Goal: Information Seeking & Learning: Learn about a topic

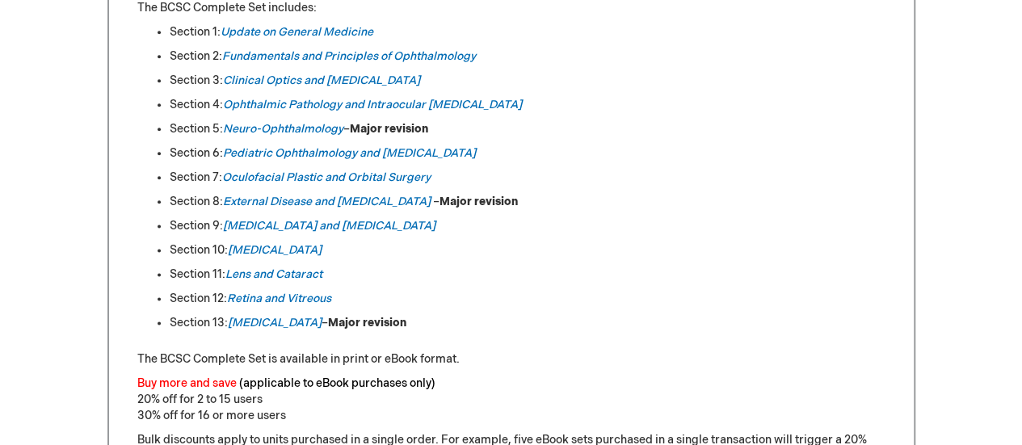
scroll to position [946, 0]
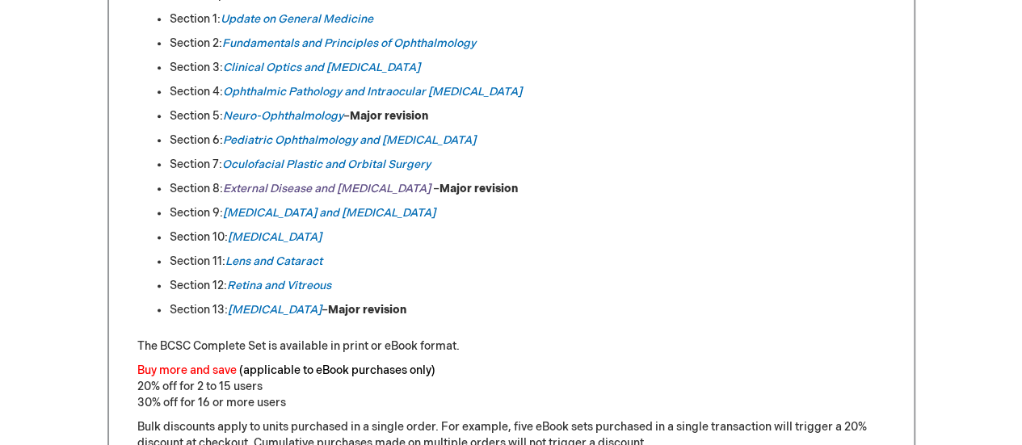
click at [305, 188] on em "External Disease and [MEDICAL_DATA]" at bounding box center [327, 189] width 208 height 14
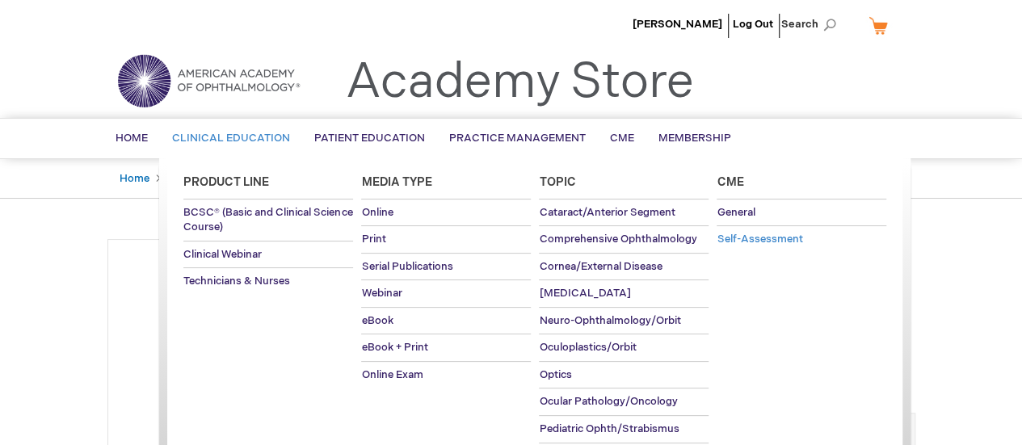
click at [737, 240] on span "Self-Assessment" at bounding box center [759, 239] width 86 height 13
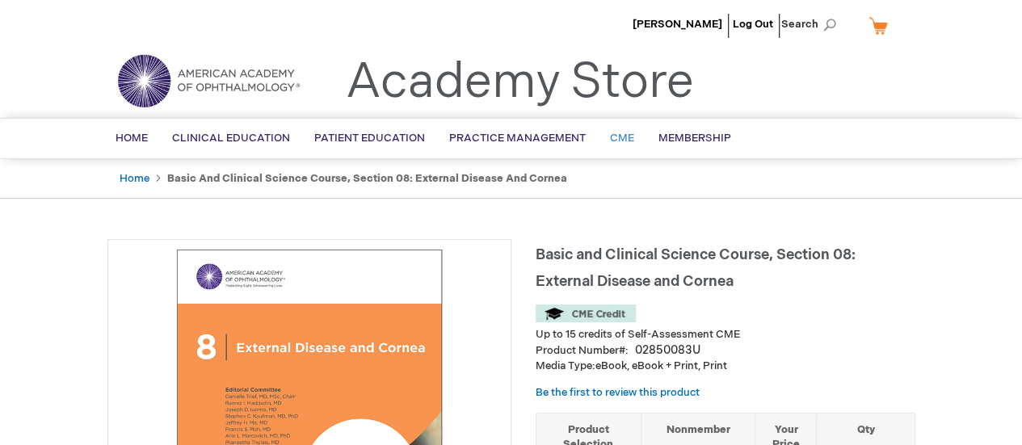
click at [622, 140] on span "CME" at bounding box center [622, 138] width 24 height 13
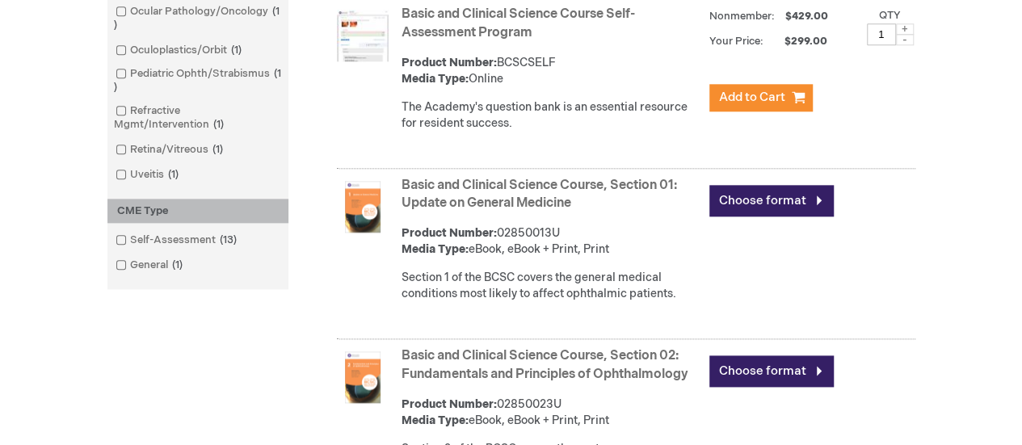
scroll to position [900, 0]
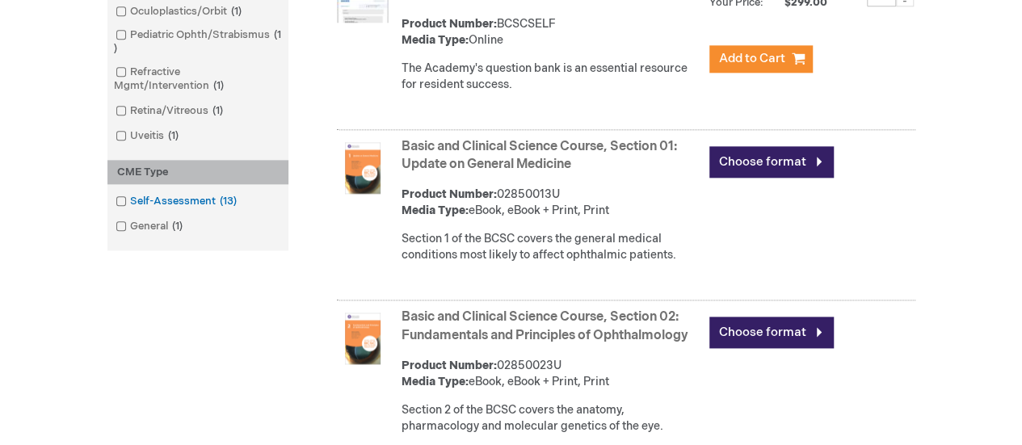
click at [130, 203] on span at bounding box center [130, 201] width 0 height 13
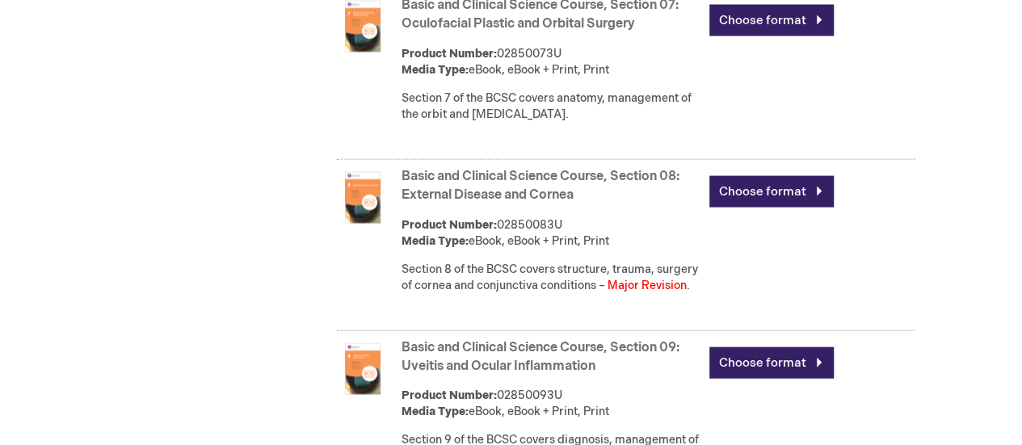
scroll to position [1626, 0]
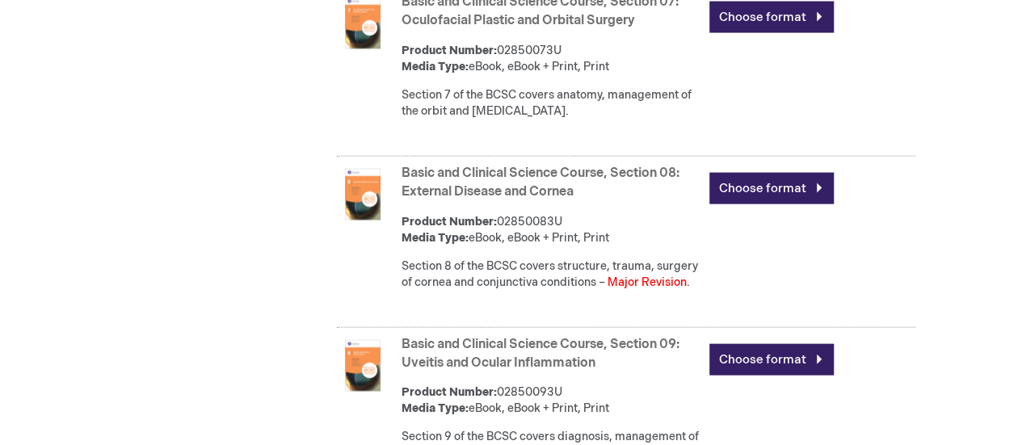
click at [426, 167] on link "Basic and Clinical Science Course, Section 08: External Disease and Cornea" at bounding box center [540, 183] width 278 height 34
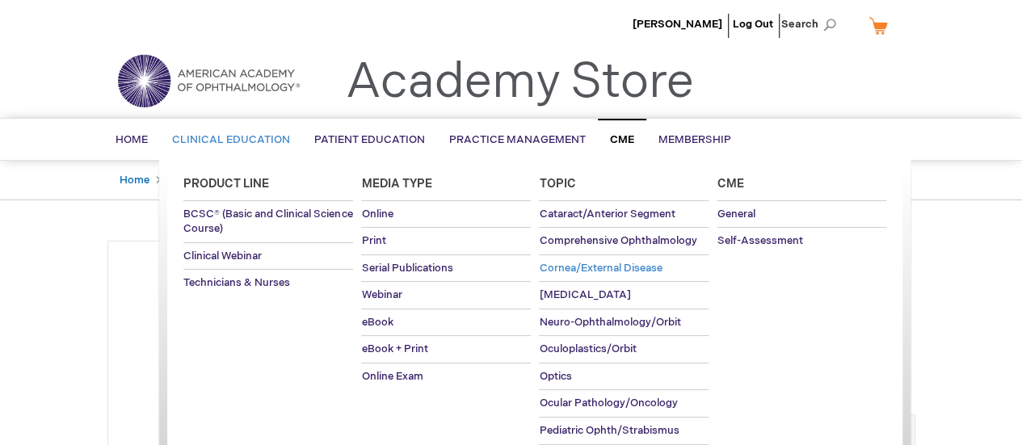
click at [566, 262] on span "Cornea/External Disease" at bounding box center [600, 268] width 123 height 13
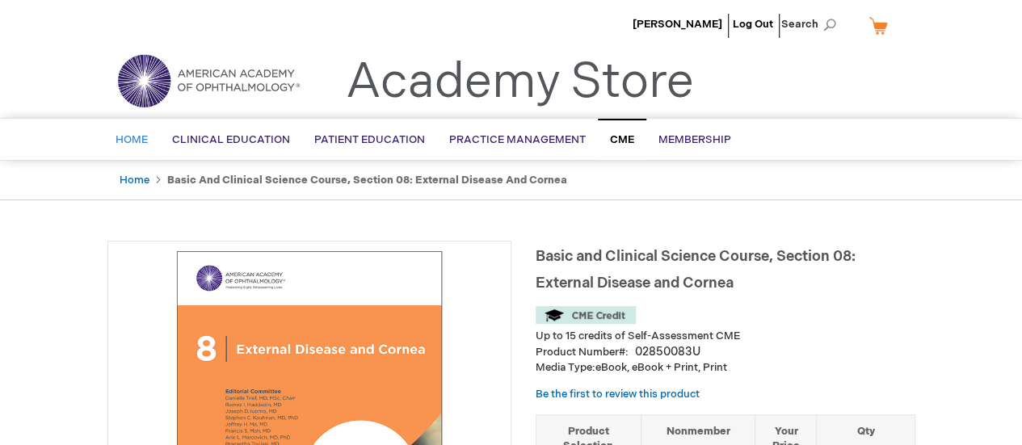
click at [137, 141] on span "Home" at bounding box center [131, 139] width 32 height 13
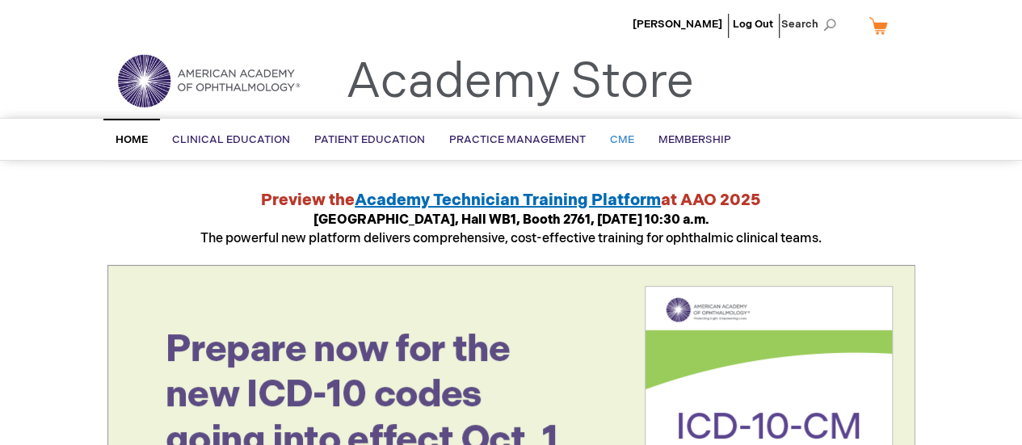
click at [619, 140] on span "CME" at bounding box center [622, 139] width 24 height 13
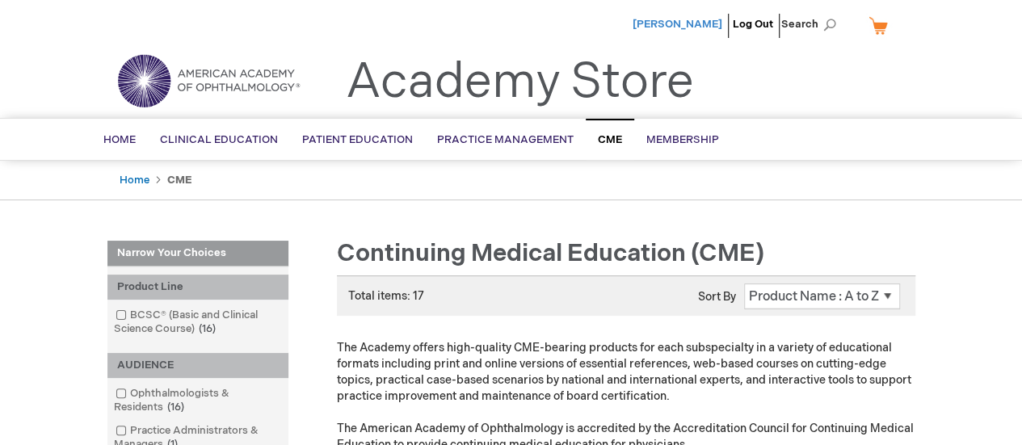
click at [699, 25] on span "[PERSON_NAME]" at bounding box center [677, 24] width 90 height 13
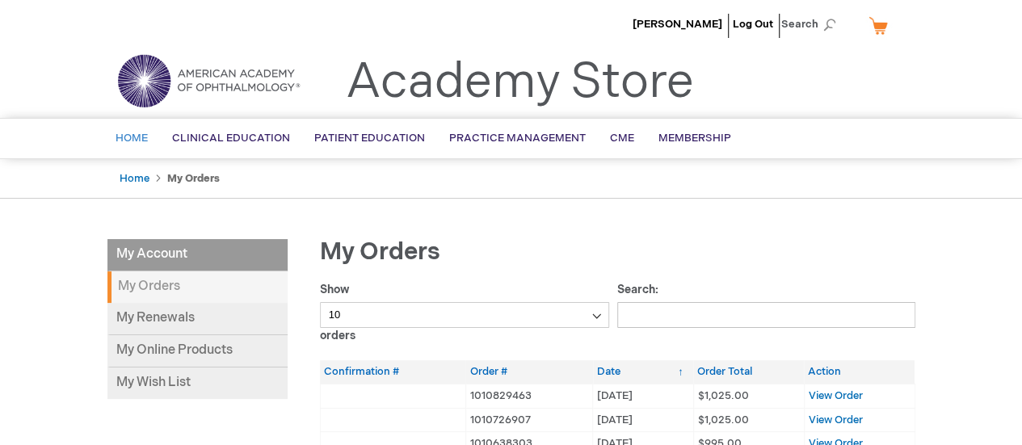
click at [131, 136] on span "Home" at bounding box center [131, 138] width 32 height 13
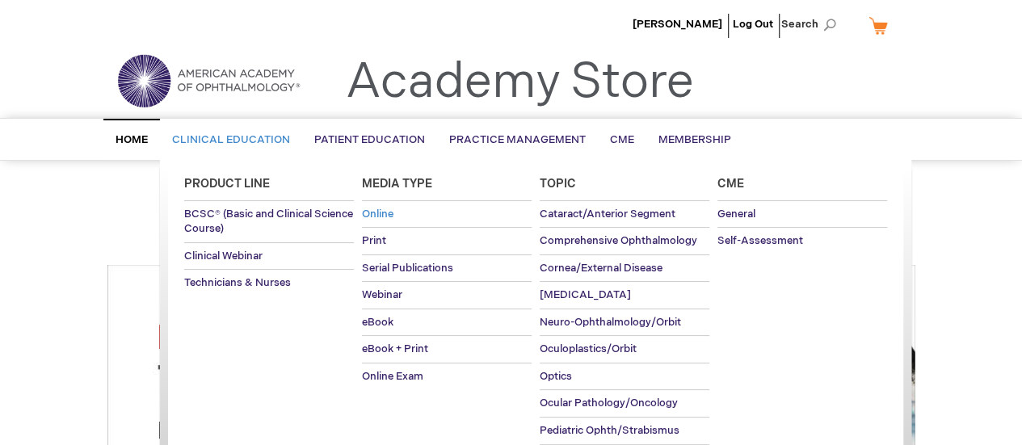
click at [386, 208] on span "Online" at bounding box center [377, 214] width 31 height 13
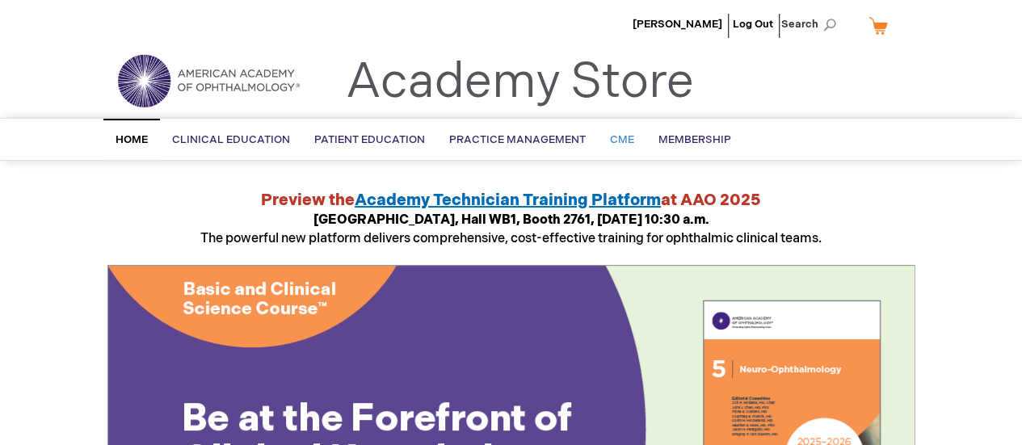
click at [613, 143] on span "CME" at bounding box center [622, 139] width 24 height 13
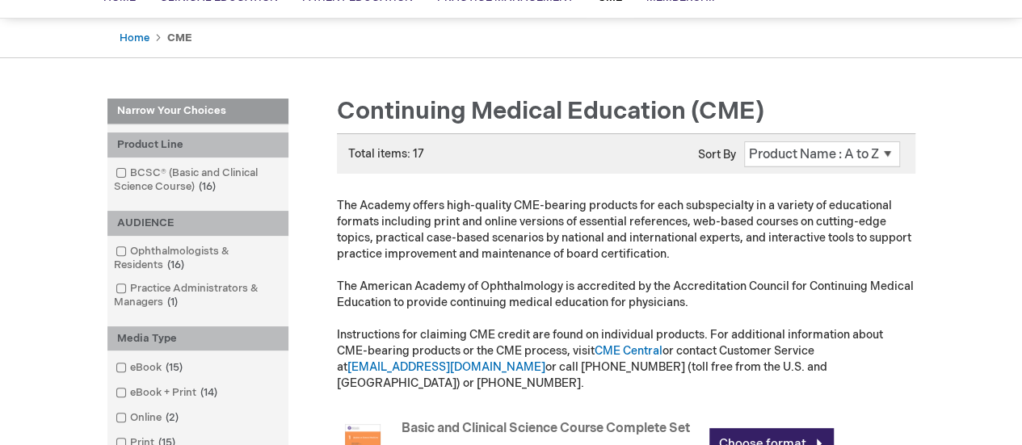
scroll to position [221, 0]
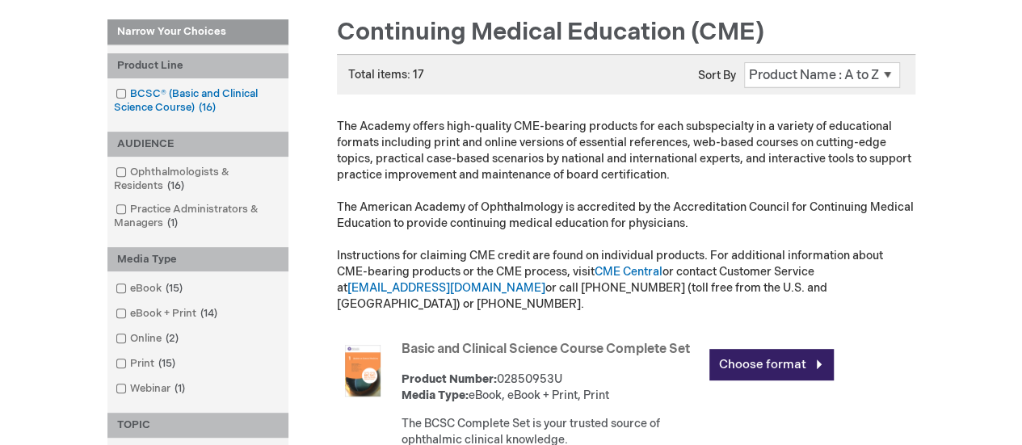
click at [130, 96] on span at bounding box center [130, 93] width 0 height 13
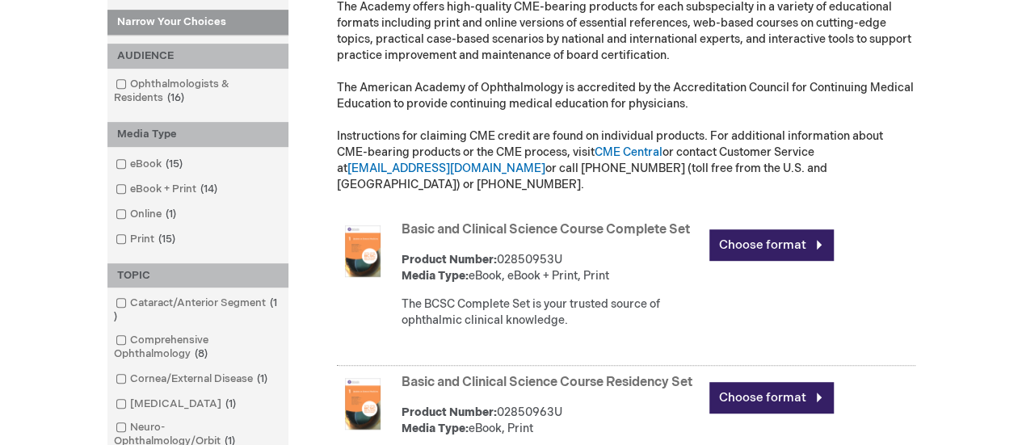
scroll to position [383, 0]
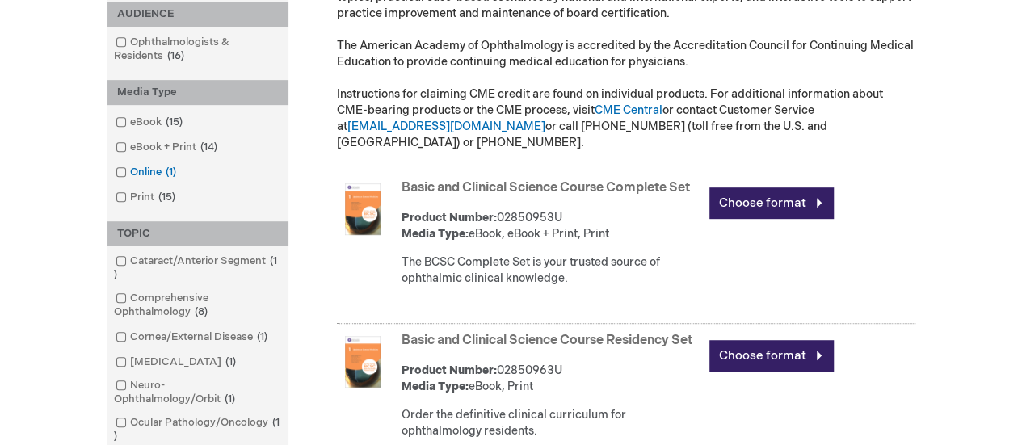
click at [130, 172] on span at bounding box center [130, 172] width 0 height 13
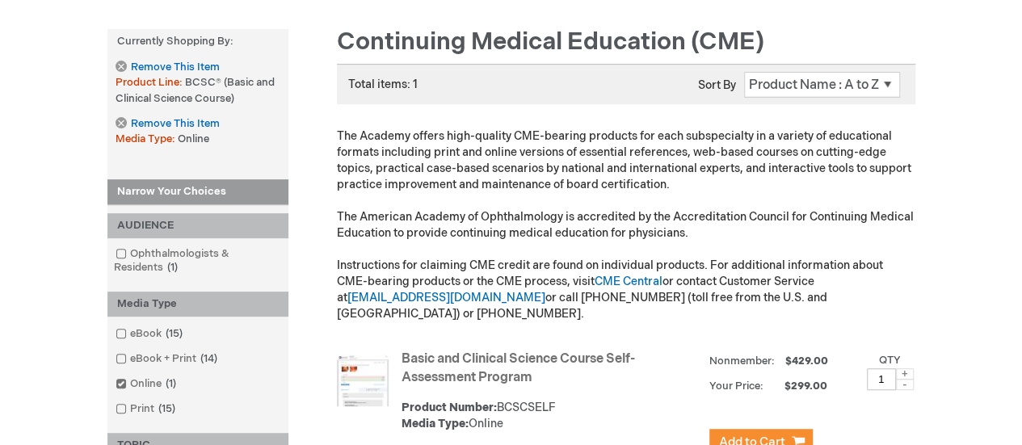
scroll to position [233, 0]
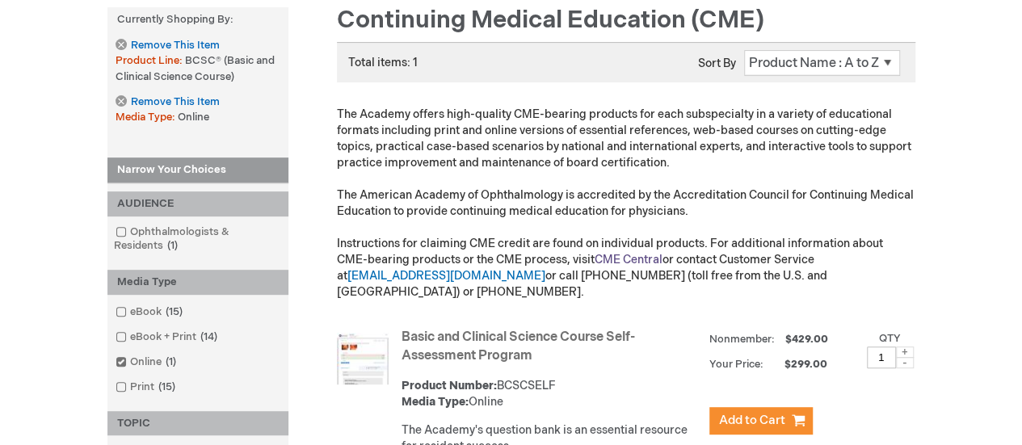
click at [610, 263] on link "CME Central" at bounding box center [628, 260] width 68 height 14
